Goal: Contribute content

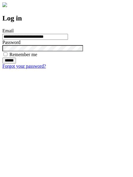
type input "**********"
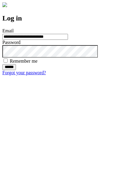
click at [16, 70] on input "******" at bounding box center [9, 67] width 14 height 6
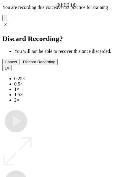
type input "**********"
